Goal: Information Seeking & Learning: Find specific fact

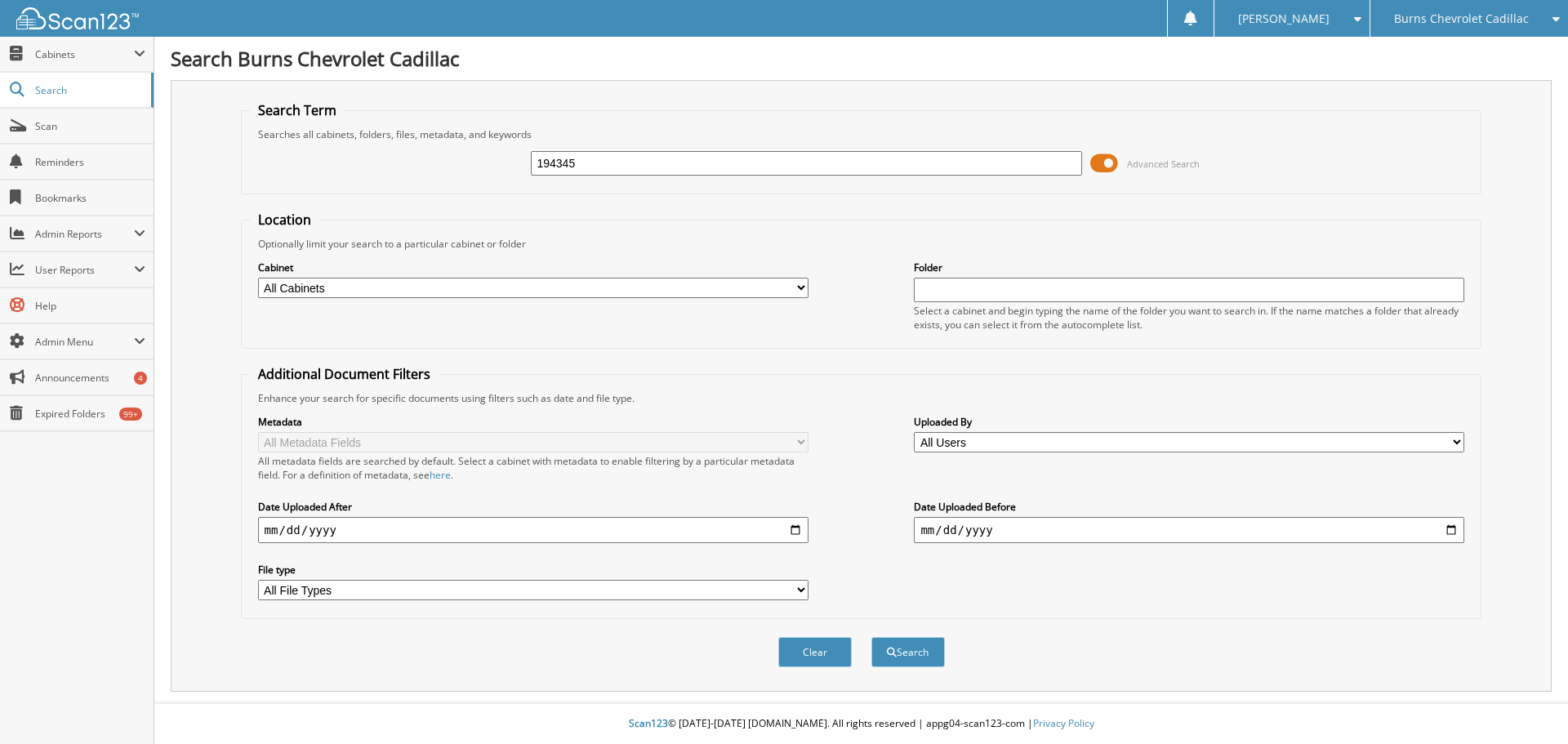
type input "194345"
click at [871, 637] on button "Search" at bounding box center [908, 652] width 73 height 31
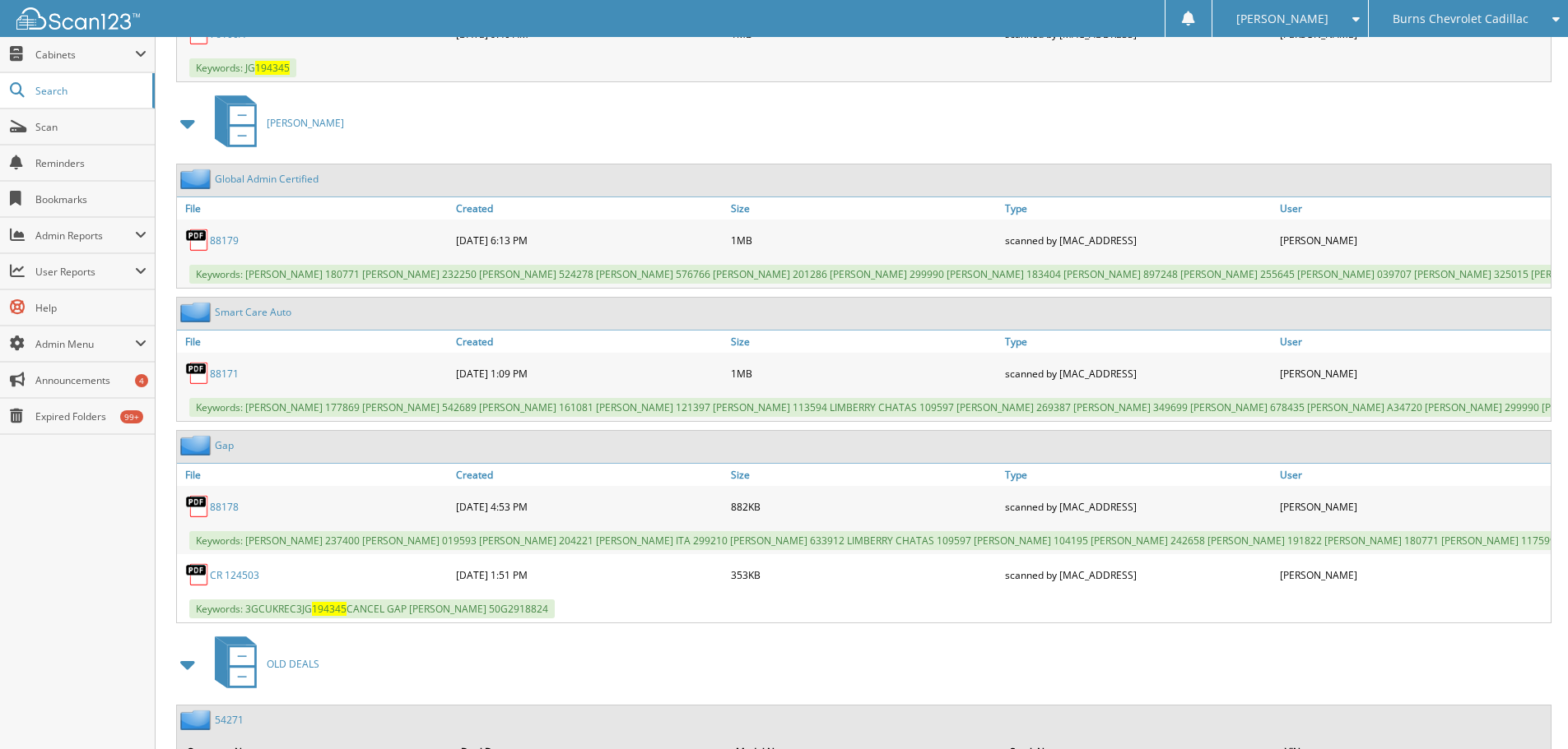
scroll to position [904, 0]
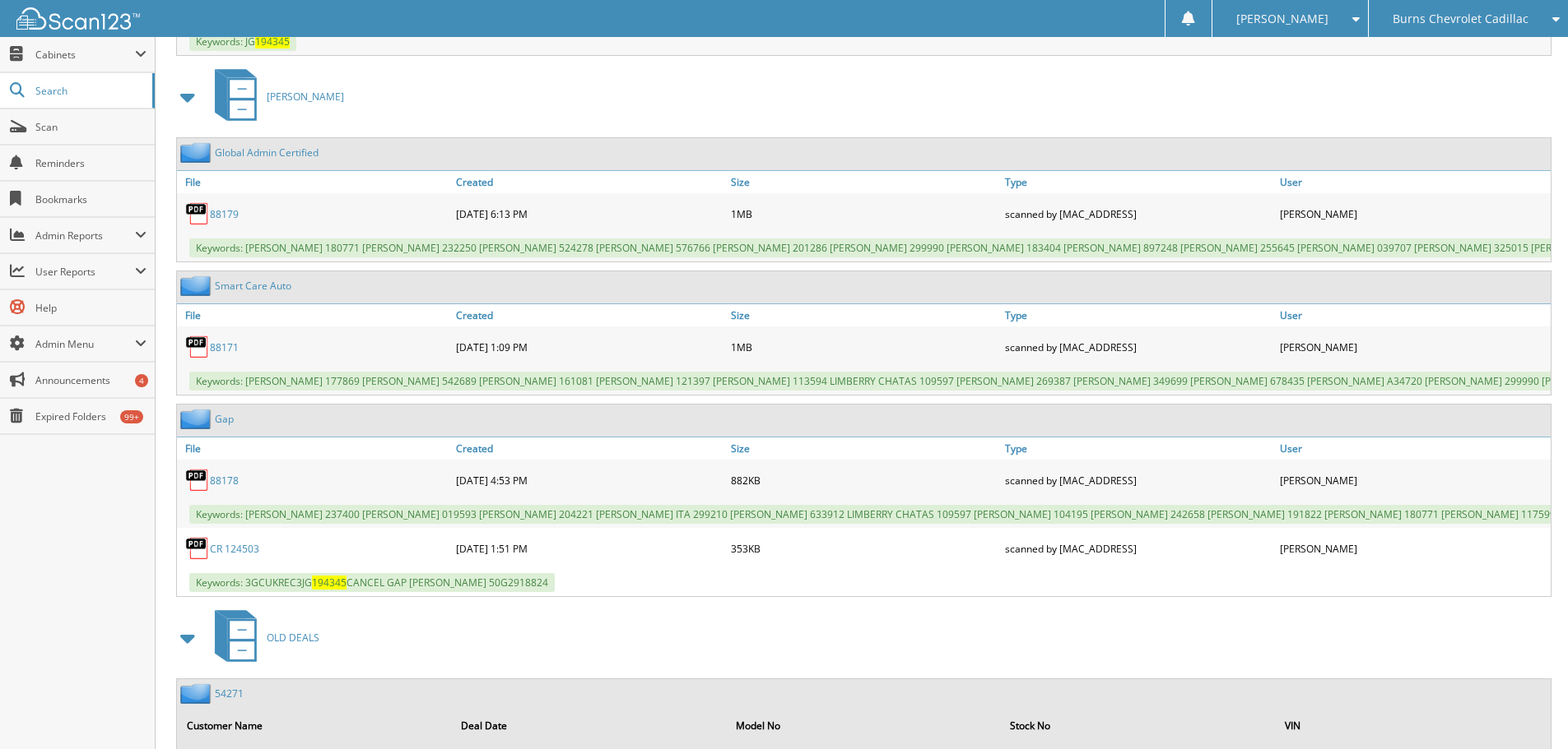
click at [236, 556] on link "CR 124503" at bounding box center [234, 549] width 49 height 14
